Goal: Information Seeking & Learning: Learn about a topic

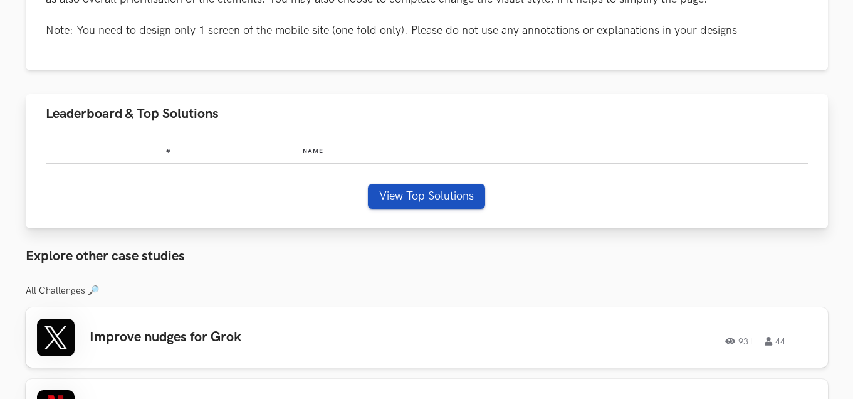
drag, startPoint x: 432, startPoint y: 182, endPoint x: 430, endPoint y: 199, distance: 17.0
click at [430, 199] on div "# Name View Top Solutions" at bounding box center [427, 181] width 803 height 95
click at [430, 199] on button "View Top Solutions" at bounding box center [426, 196] width 117 height 25
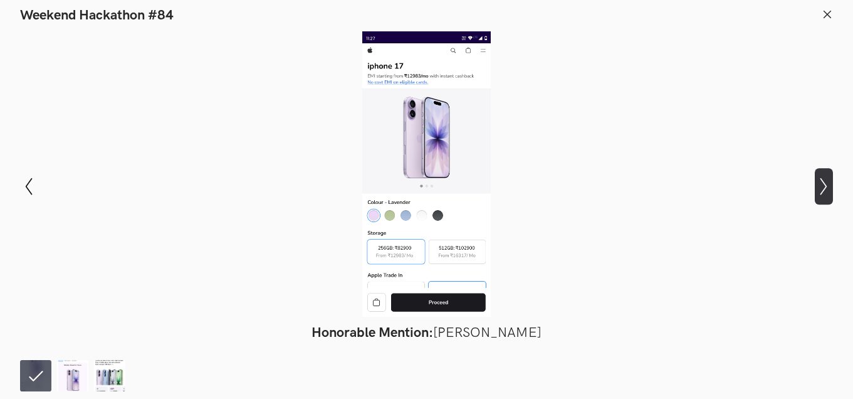
click at [821, 196] on button "Show next slide" at bounding box center [824, 186] width 18 height 36
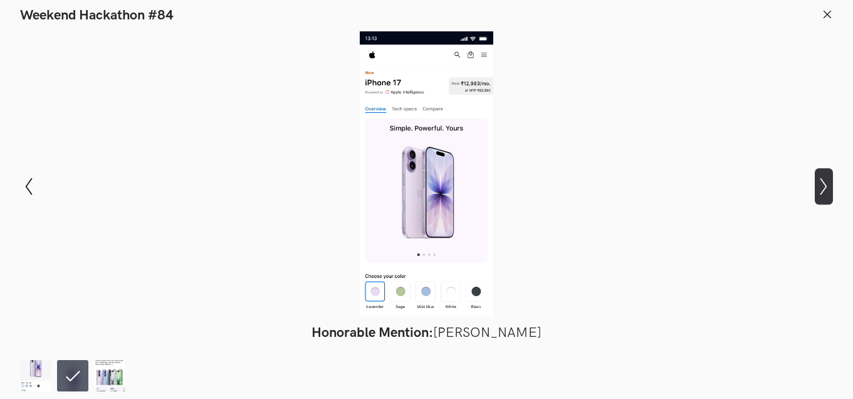
click at [821, 196] on button "Show next slide" at bounding box center [824, 186] width 18 height 36
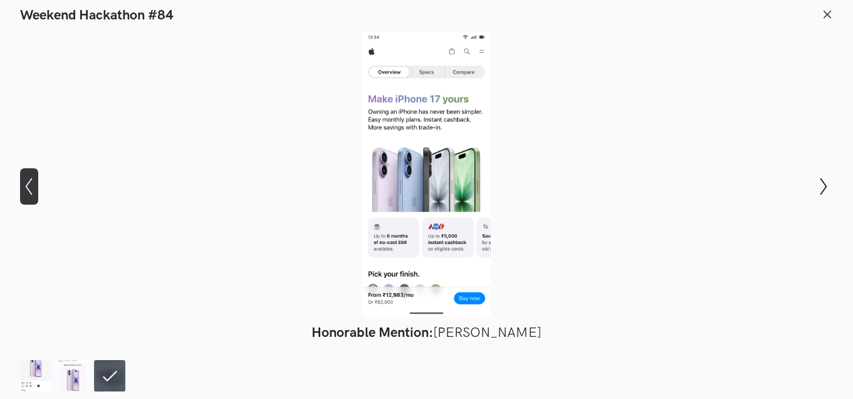
click at [23, 184] on icon "Show previous slide" at bounding box center [29, 186] width 18 height 18
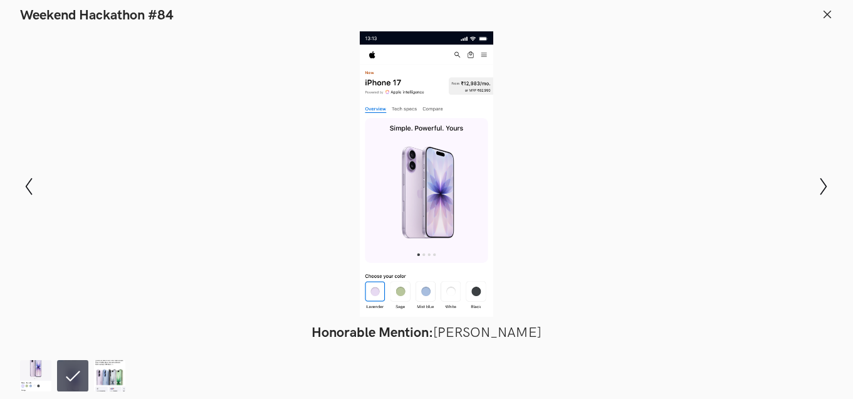
click at [697, 166] on div at bounding box center [427, 173] width 762 height 285
click at [434, 189] on div at bounding box center [427, 173] width 762 height 285
click at [34, 187] on icon "Show previous slide" at bounding box center [29, 186] width 18 height 18
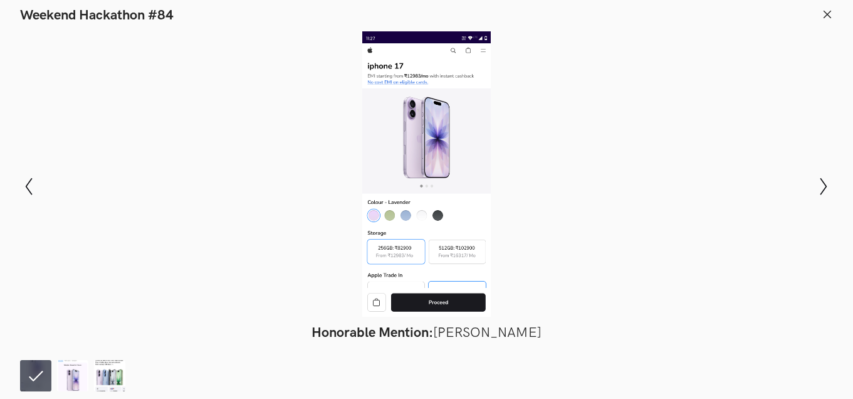
click at [431, 255] on div "Apple: Simplify IPhone product listing design 251 25 Solutions 3 View Top Solut…" at bounding box center [427, 181] width 803 height 1265
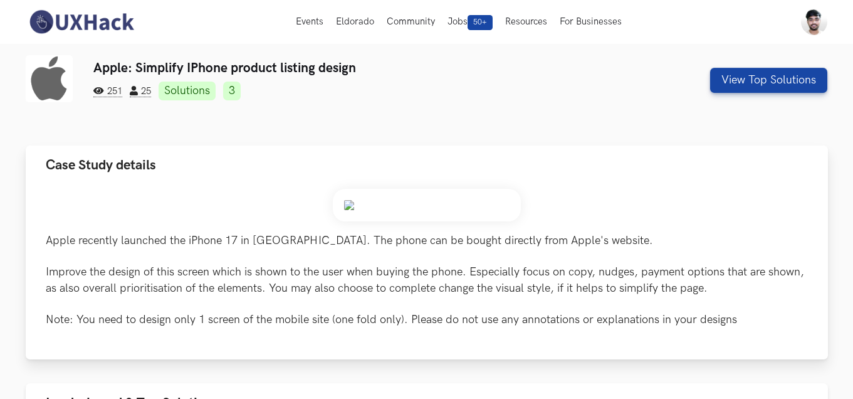
scroll to position [1, 0]
